Goal: Task Accomplishment & Management: Manage account settings

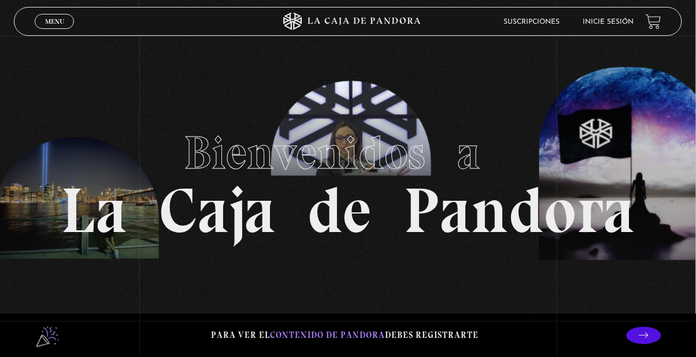
click at [595, 25] on link "Inicie sesión" at bounding box center [609, 22] width 51 height 7
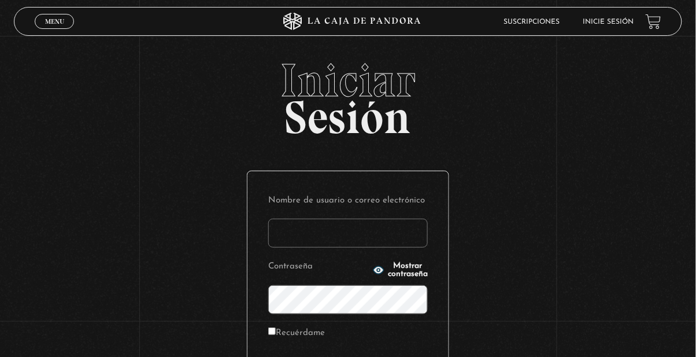
click at [330, 245] on input "Nombre de usuario o correo electrónico" at bounding box center [348, 233] width 160 height 29
type input "Ari Morales S"
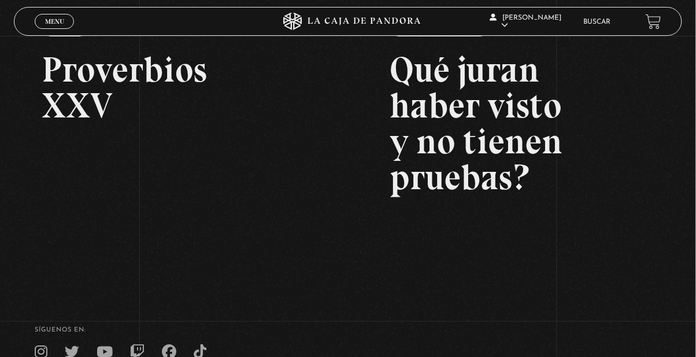
scroll to position [179, 0]
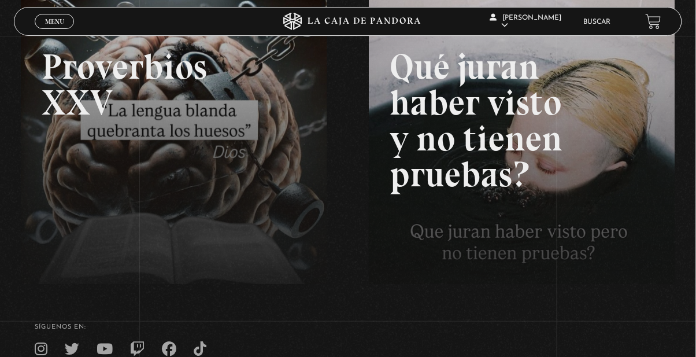
click at [256, 272] on link at bounding box center [369, 177] width 696 height 357
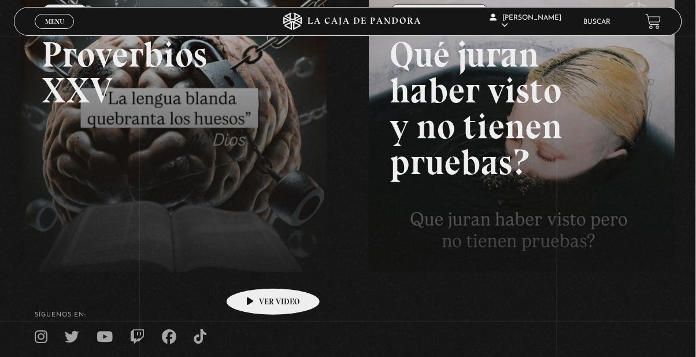
scroll to position [216, 0]
